Goal: Complete application form

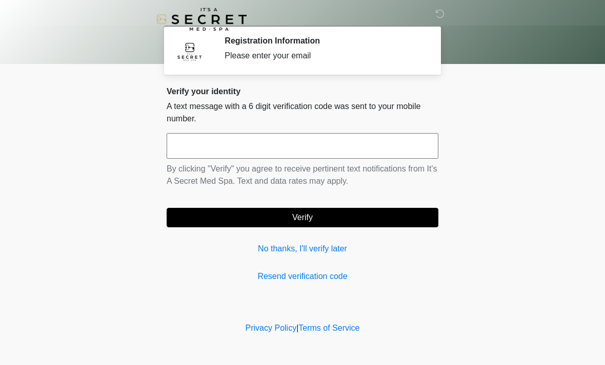
click at [276, 155] on input "text" at bounding box center [303, 146] width 272 height 26
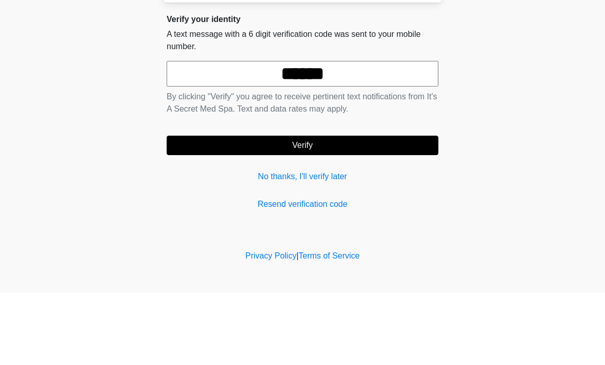
type input "******"
click at [409, 208] on button "Verify" at bounding box center [303, 217] width 272 height 19
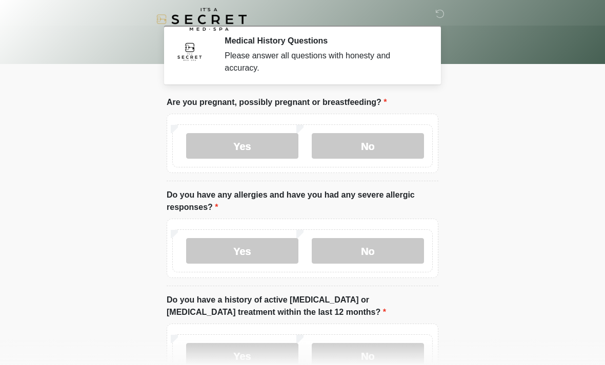
click at [395, 144] on label "No" at bounding box center [368, 146] width 112 height 26
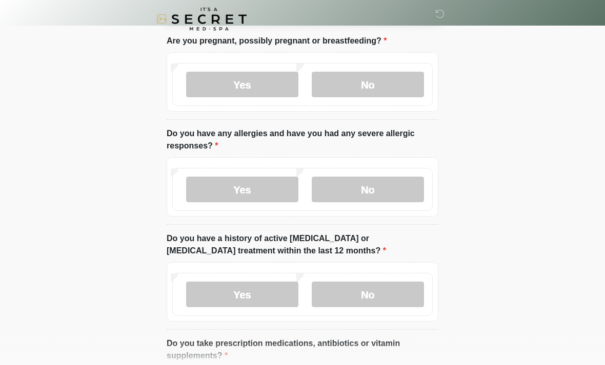
scroll to position [62, 0]
click at [381, 188] on label "No" at bounding box center [368, 190] width 112 height 26
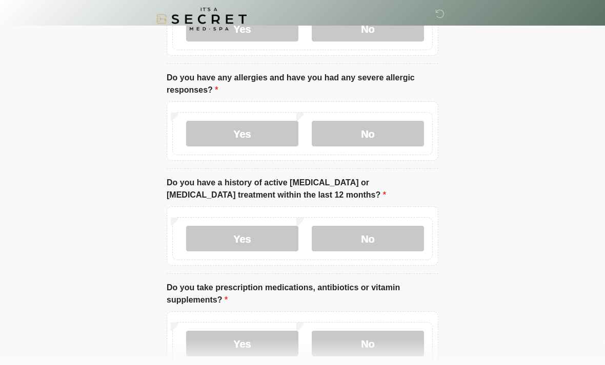
scroll to position [120, 0]
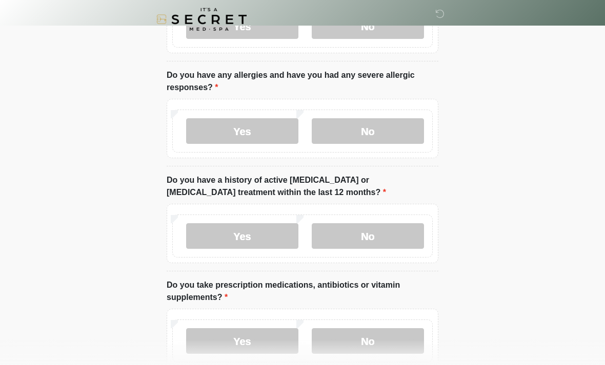
click at [405, 234] on label "No" at bounding box center [368, 236] width 112 height 26
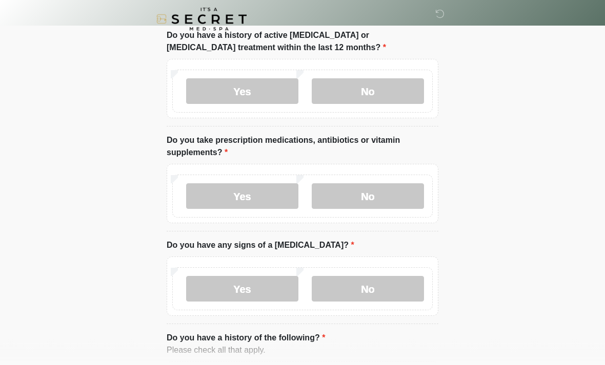
scroll to position [266, 0]
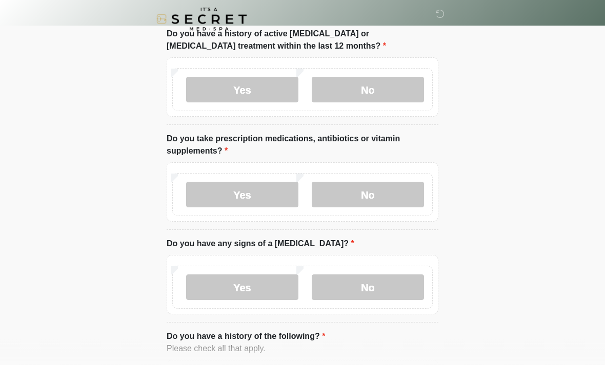
click at [382, 192] on label "No" at bounding box center [368, 195] width 112 height 26
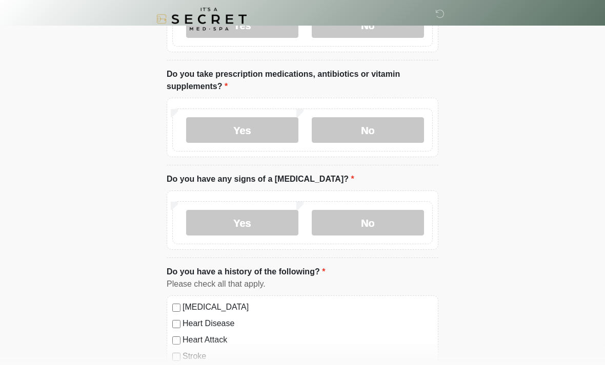
click at [389, 224] on label "No" at bounding box center [368, 224] width 112 height 26
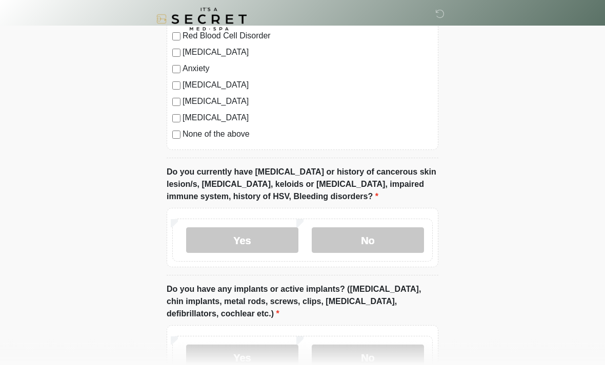
scroll to position [693, 0]
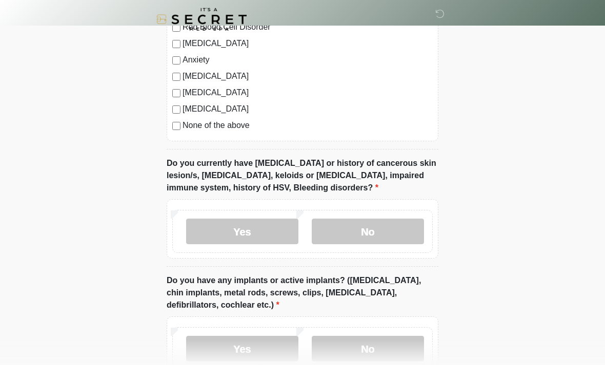
click at [239, 129] on label "None of the above" at bounding box center [307, 125] width 250 height 12
click at [194, 129] on label "None of the above" at bounding box center [307, 125] width 250 height 12
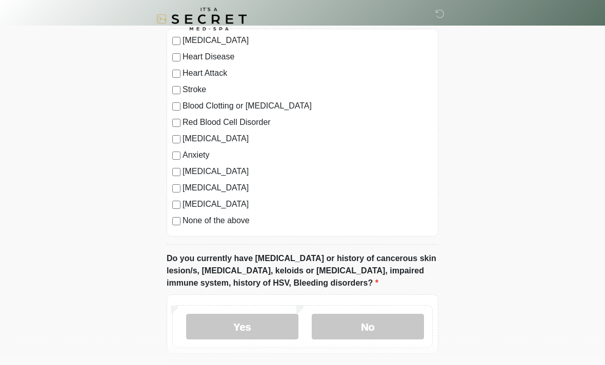
scroll to position [595, 0]
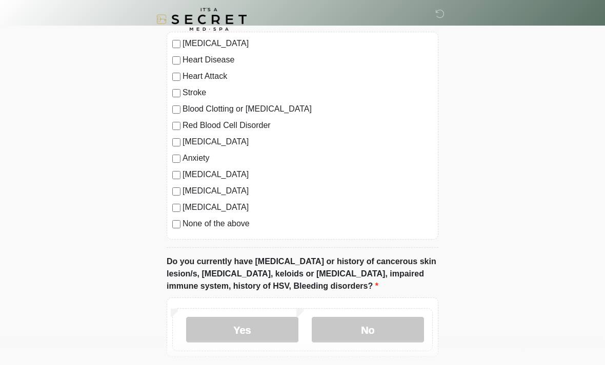
click at [197, 162] on label "Anxiety" at bounding box center [307, 158] width 250 height 12
click at [202, 141] on label "[MEDICAL_DATA]" at bounding box center [307, 142] width 250 height 12
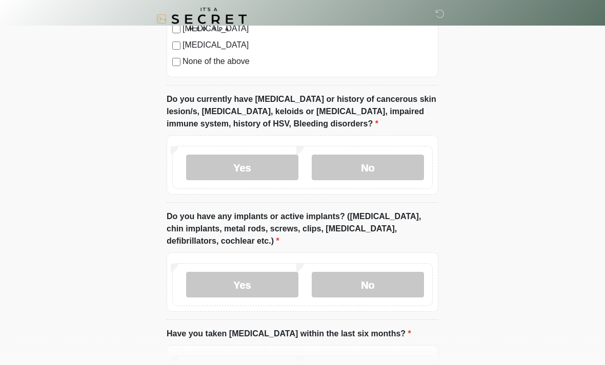
scroll to position [758, 0]
click at [403, 166] on label "No" at bounding box center [368, 168] width 112 height 26
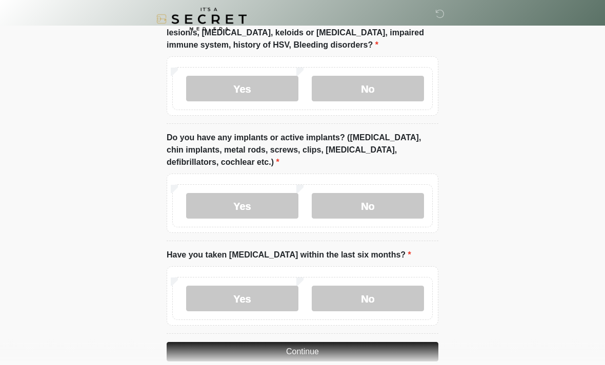
scroll to position [836, 0]
click at [378, 206] on label "No" at bounding box center [368, 206] width 112 height 26
click at [394, 297] on label "No" at bounding box center [368, 298] width 112 height 26
click at [374, 349] on button "Continue" at bounding box center [303, 351] width 272 height 19
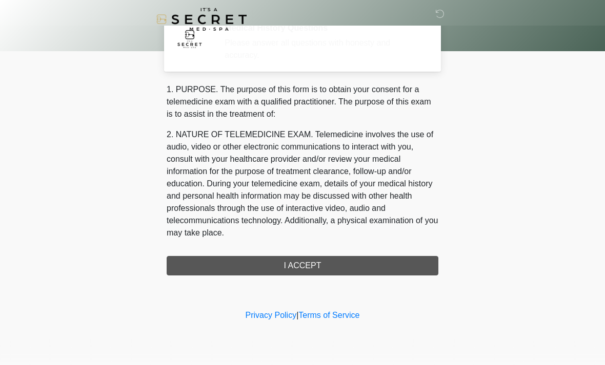
scroll to position [0, 0]
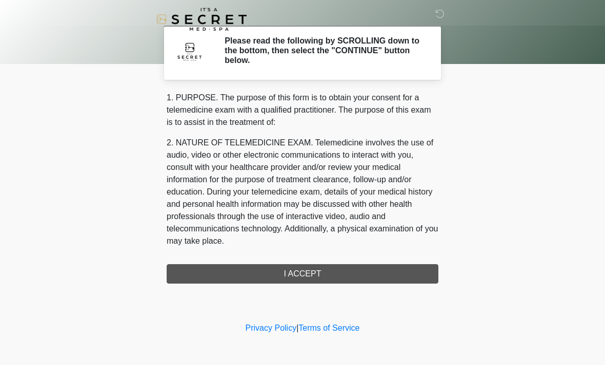
click at [342, 273] on div "1. PURPOSE. The purpose of this form is to obtain your consent for a telemedici…" at bounding box center [303, 188] width 272 height 192
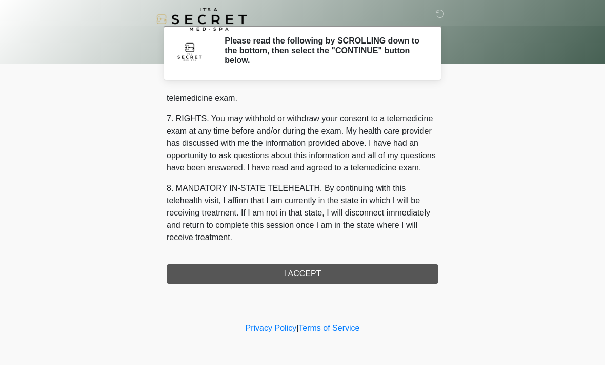
scroll to position [434, 0]
click at [319, 280] on button "I ACCEPT" at bounding box center [303, 273] width 272 height 19
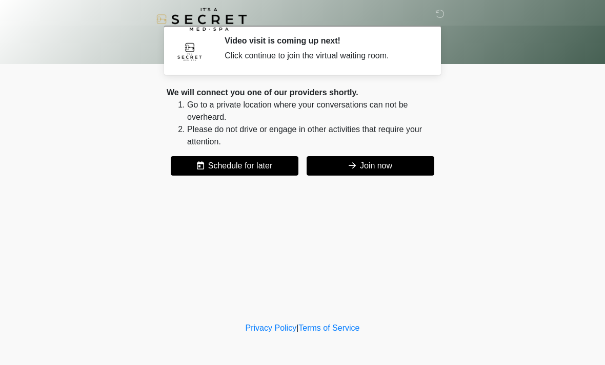
click at [339, 167] on button "Join now" at bounding box center [371, 165] width 128 height 19
